Goal: Transaction & Acquisition: Purchase product/service

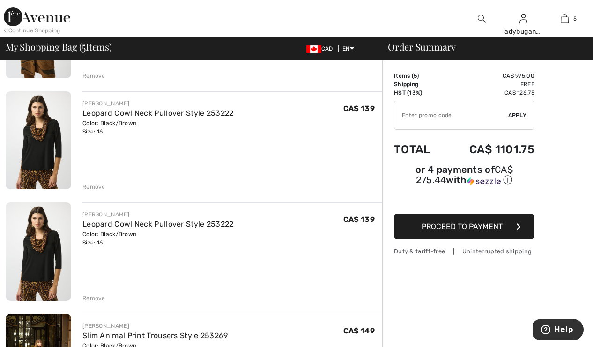
click at [95, 297] on div "Remove" at bounding box center [94, 298] width 23 height 8
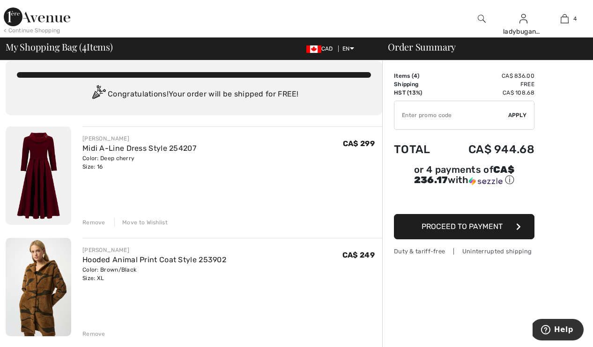
scroll to position [10, 0]
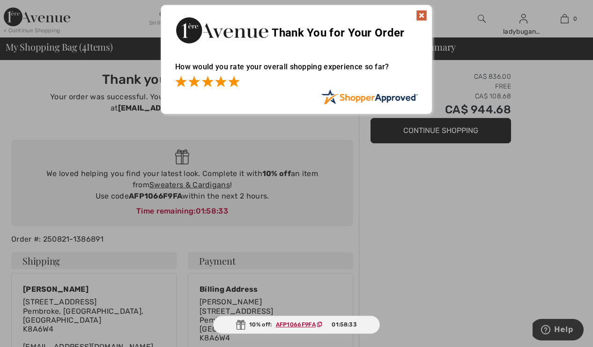
click at [236, 83] on span at bounding box center [233, 81] width 11 height 11
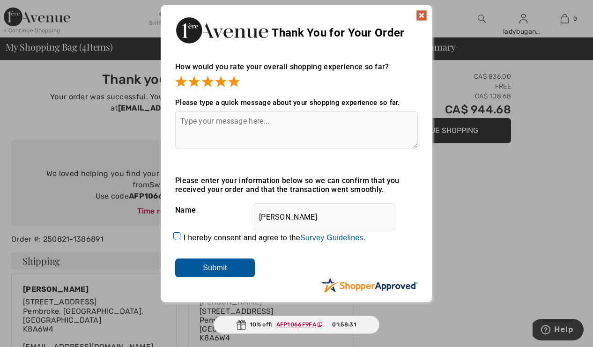
click at [287, 129] on textarea at bounding box center [296, 130] width 243 height 37
type textarea "Easy to find what your looking for."
click at [180, 239] on input "I hereby consent and agree to the By submitting a review, you grant permission …" at bounding box center [178, 237] width 6 height 6
checkbox input "true"
click at [315, 218] on input "Heather Curry" at bounding box center [324, 217] width 141 height 28
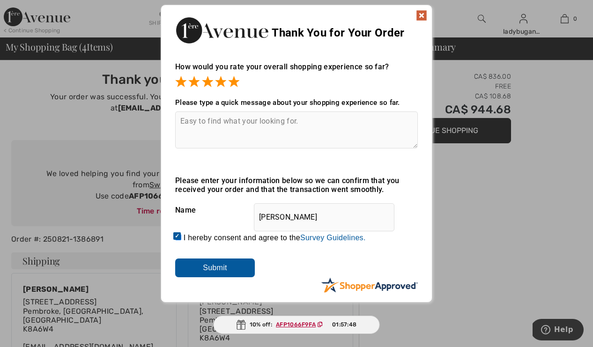
type input "Heather"
click at [238, 270] on input "Submit" at bounding box center [215, 268] width 80 height 19
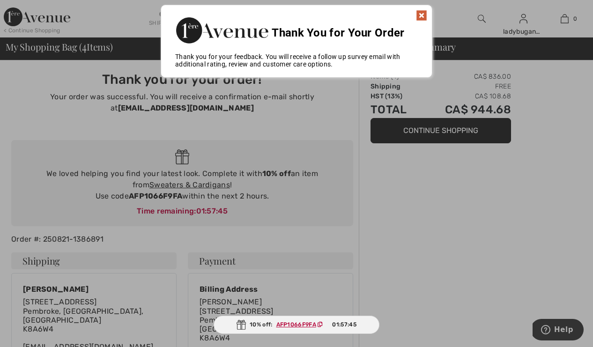
click at [309, 121] on div at bounding box center [296, 173] width 593 height 347
click at [423, 14] on img at bounding box center [421, 15] width 11 height 11
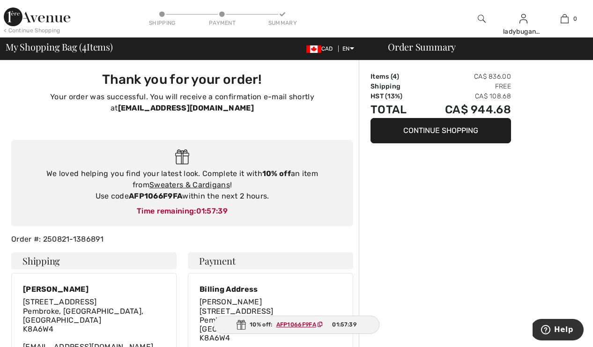
click at [54, 16] on img at bounding box center [37, 17] width 67 height 19
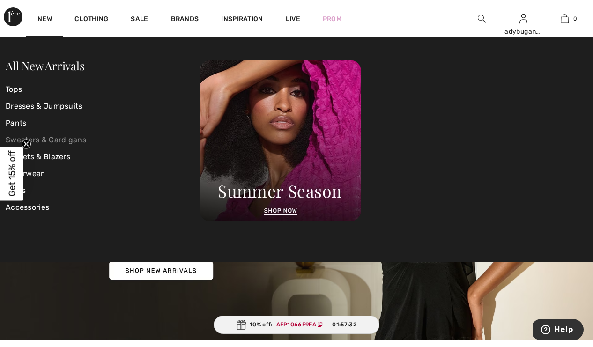
click at [56, 140] on link "Sweaters & Cardigans" at bounding box center [103, 140] width 194 height 17
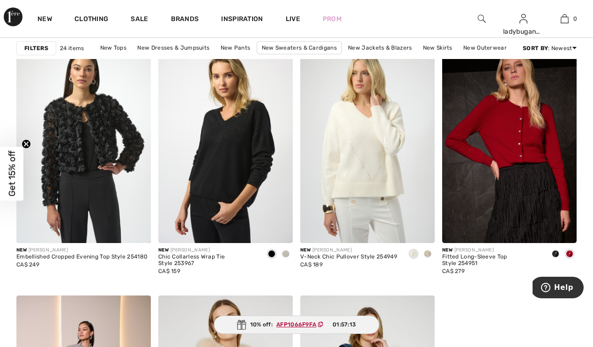
scroll to position [1465, 0]
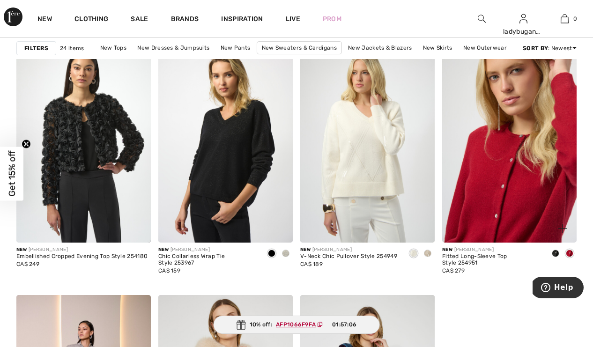
click at [518, 185] on img at bounding box center [510, 142] width 135 height 202
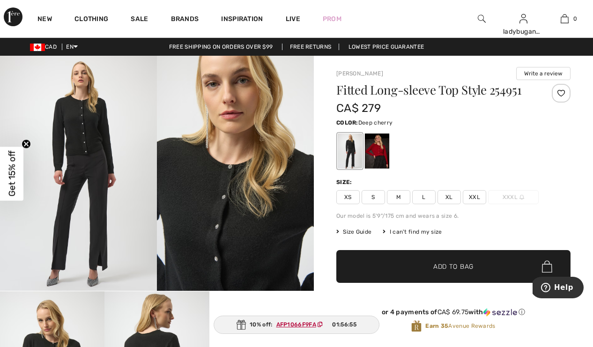
click at [381, 154] on div at bounding box center [377, 151] width 24 height 35
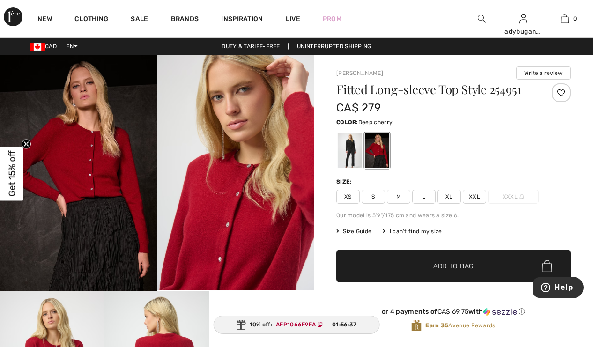
scroll to position [0, 0]
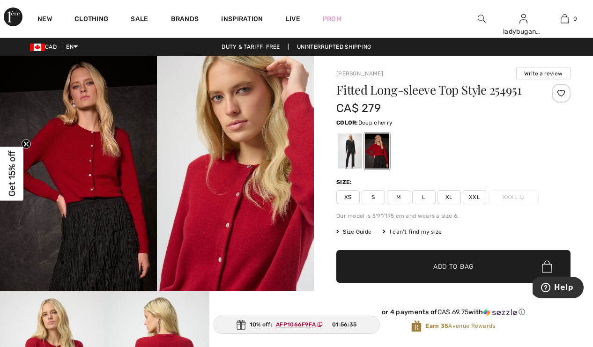
click at [561, 94] on div at bounding box center [561, 93] width 19 height 19
click at [449, 197] on span "XL" at bounding box center [449, 197] width 23 height 14
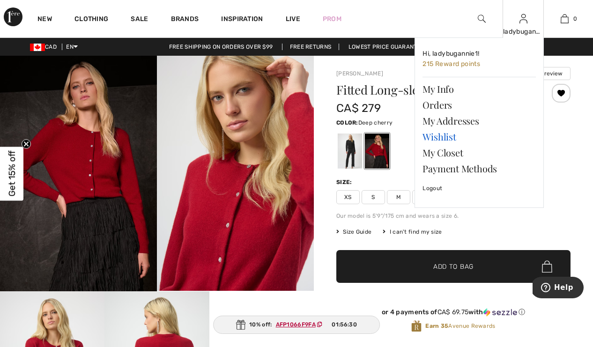
click at [437, 136] on link "Wishlist" at bounding box center [479, 137] width 113 height 16
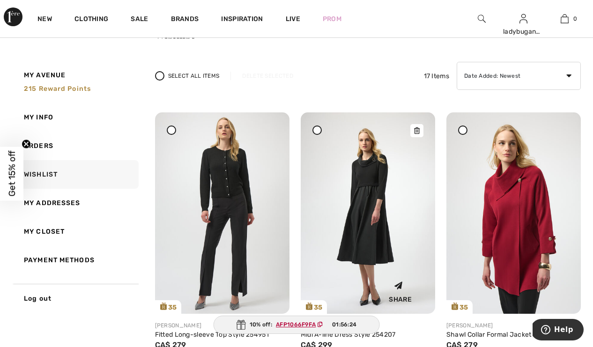
scroll to position [44, 0]
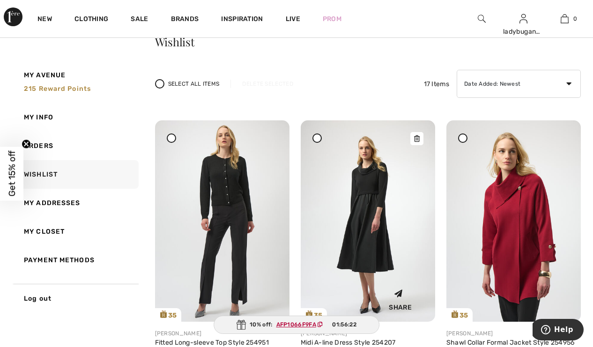
click at [416, 137] on icon at bounding box center [417, 138] width 6 height 7
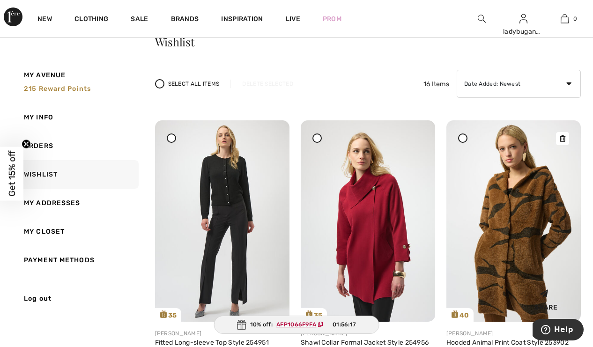
click at [563, 141] on icon at bounding box center [563, 138] width 6 height 7
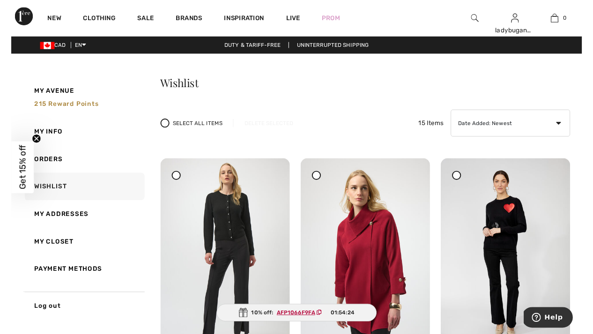
scroll to position [0, 0]
